Goal: Task Accomplishment & Management: Manage account settings

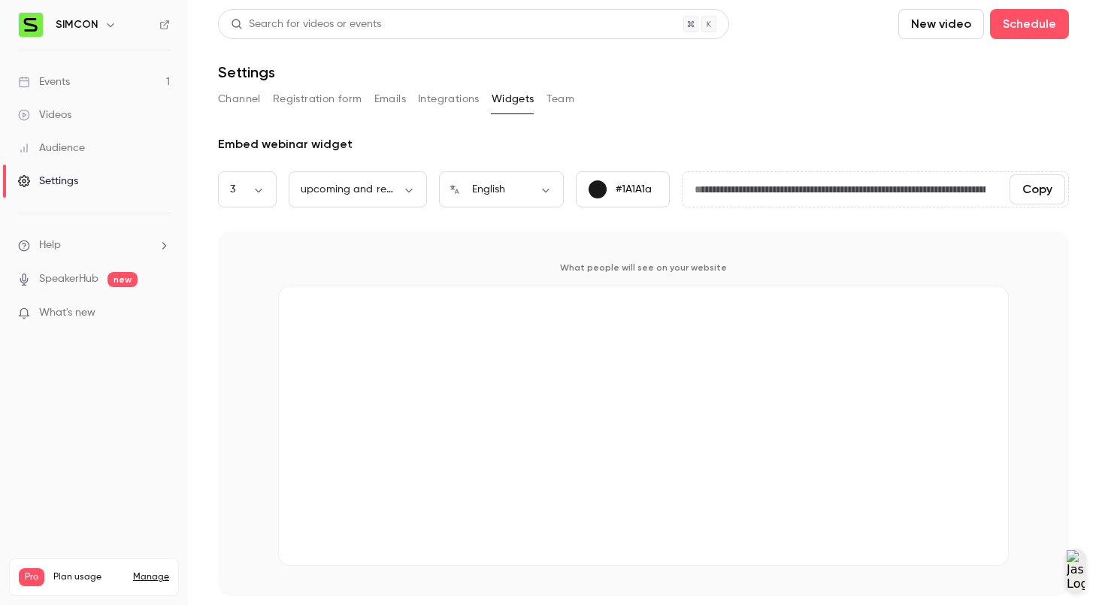
click at [69, 180] on div "Settings" at bounding box center [48, 181] width 60 height 15
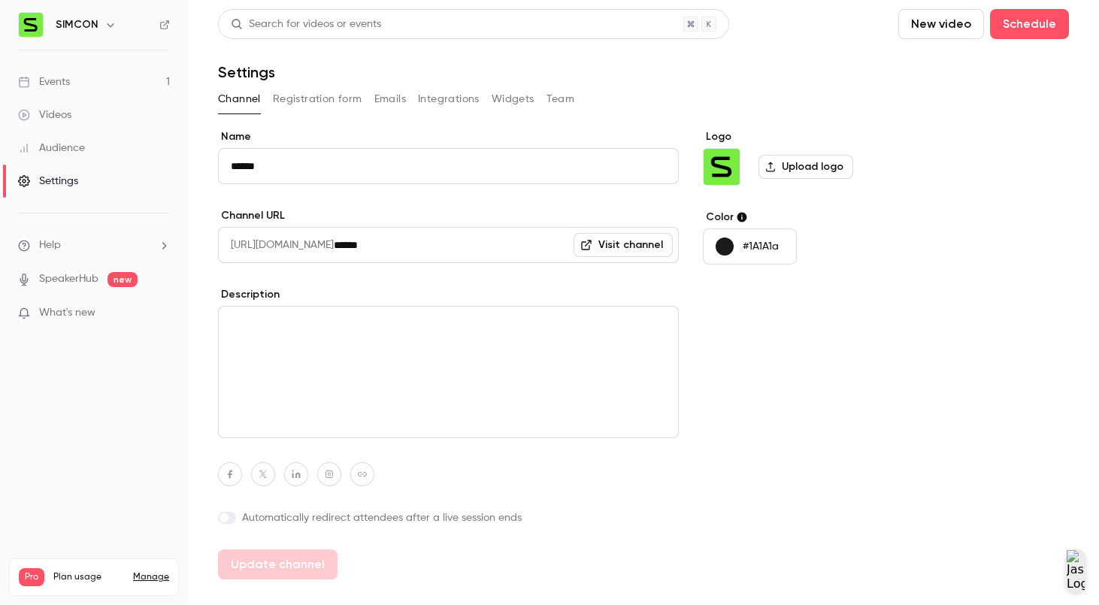
click at [452, 98] on button "Integrations" at bounding box center [449, 99] width 62 height 24
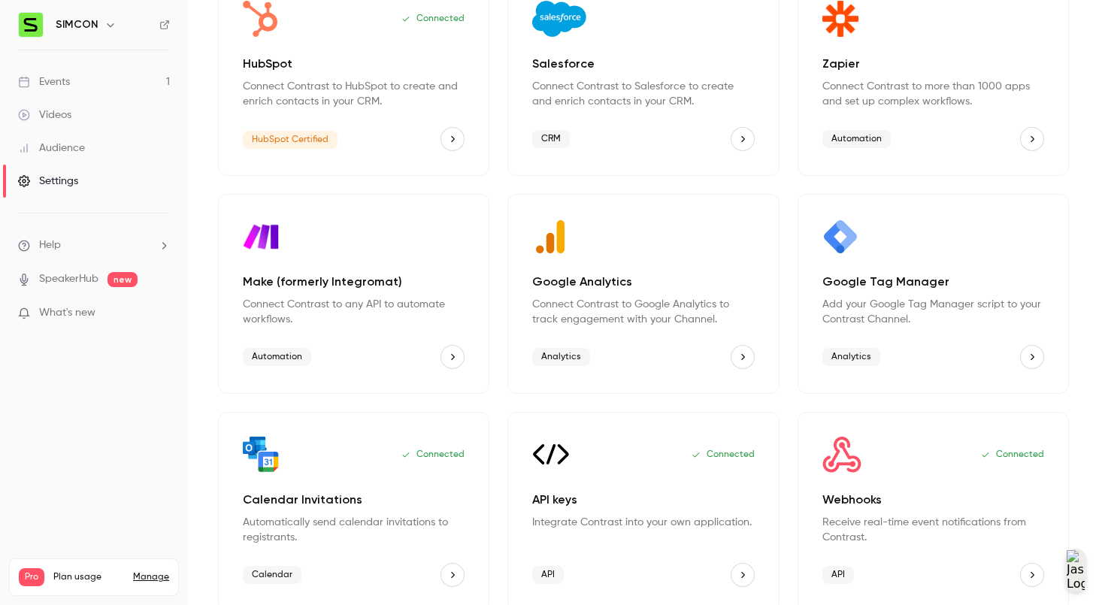
scroll to position [169, 0]
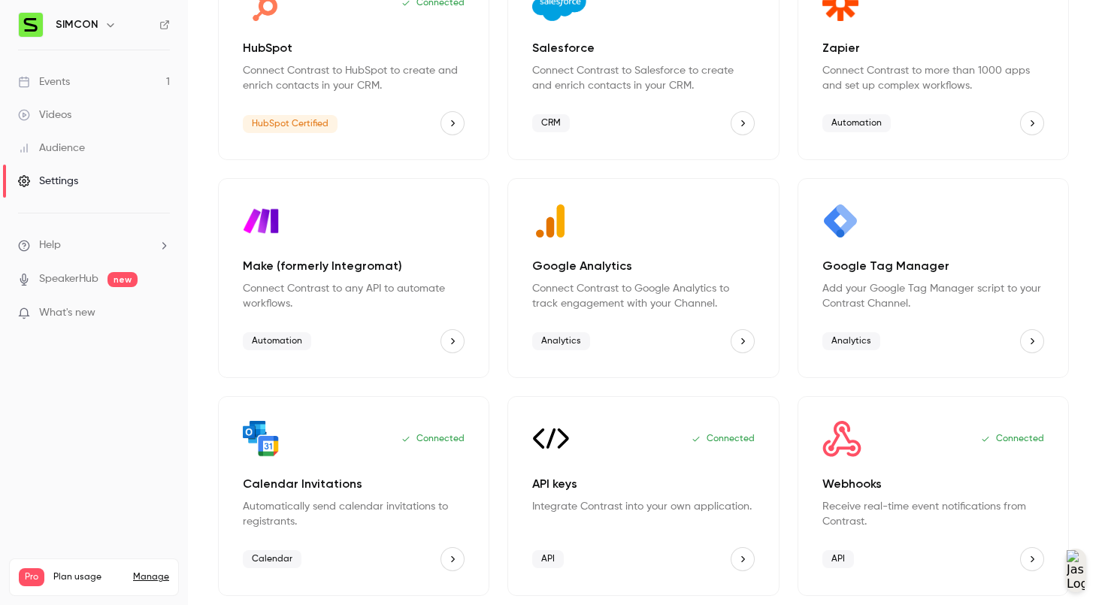
click at [600, 483] on p "API keys" at bounding box center [643, 484] width 222 height 18
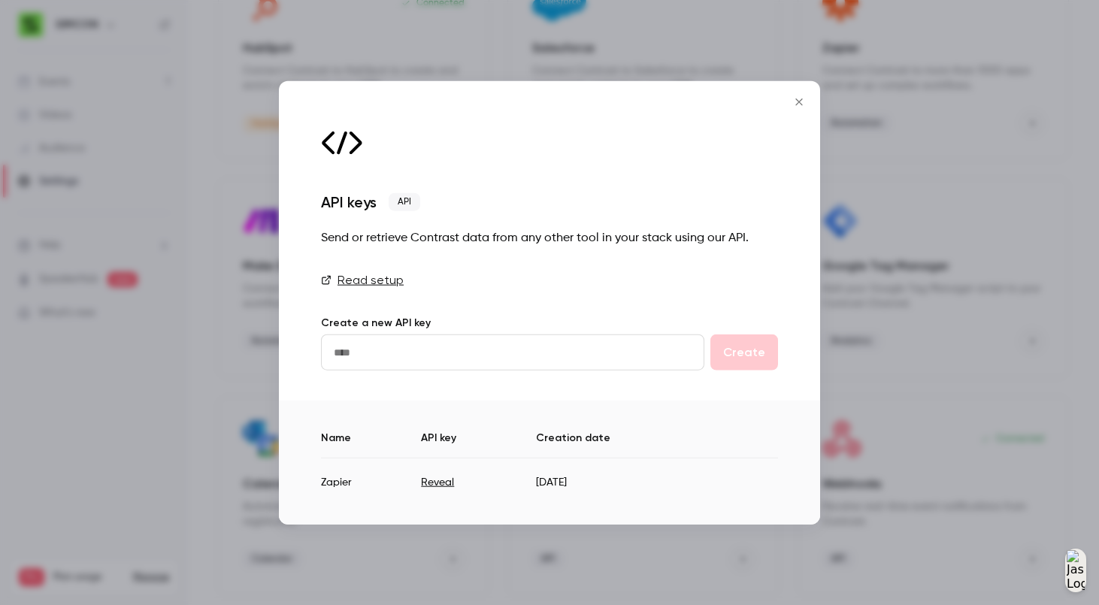
click at [440, 486] on button "Reveal" at bounding box center [437, 481] width 33 height 15
click at [441, 484] on td "gPhYWRStpnXBjox7wCph5TdWUaXFMp34" at bounding box center [517, 476] width 301 height 37
copy td "gPhYWRStpnXBjox7wCph5TdWUaXFMp34"
click at [801, 103] on icon "Close" at bounding box center [799, 101] width 18 height 12
